Goal: Task Accomplishment & Management: Use online tool/utility

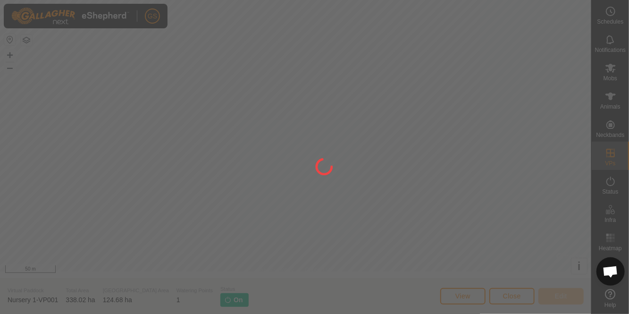
click at [232, 131] on div at bounding box center [314, 157] width 629 height 314
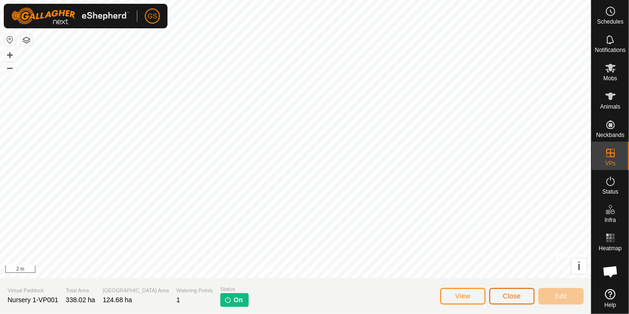
click at [512, 297] on span "Close" at bounding box center [512, 296] width 18 height 8
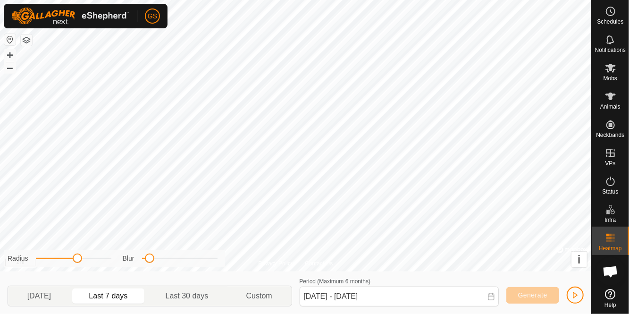
click at [608, 109] on div "Animals" at bounding box center [610, 99] width 37 height 28
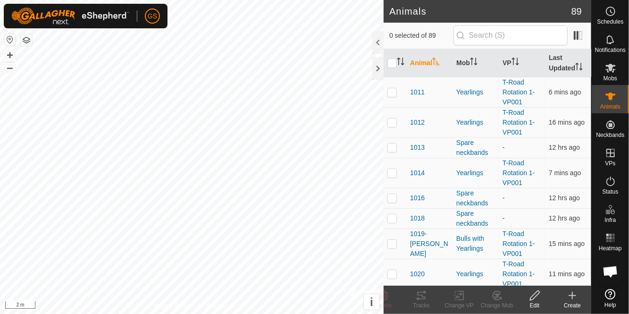
checkbox input "true"
click at [424, 299] on icon at bounding box center [421, 295] width 11 height 11
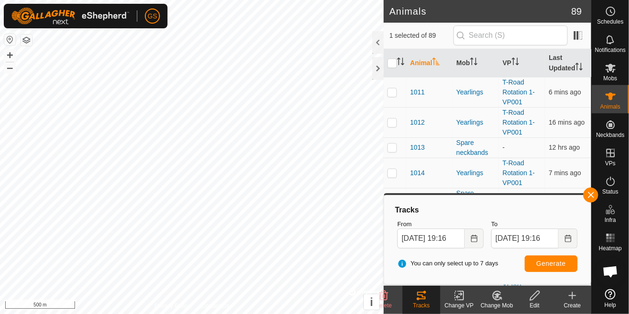
click at [620, 239] on div "Heatmap" at bounding box center [610, 240] width 37 height 28
